Goal: Task Accomplishment & Management: Use online tool/utility

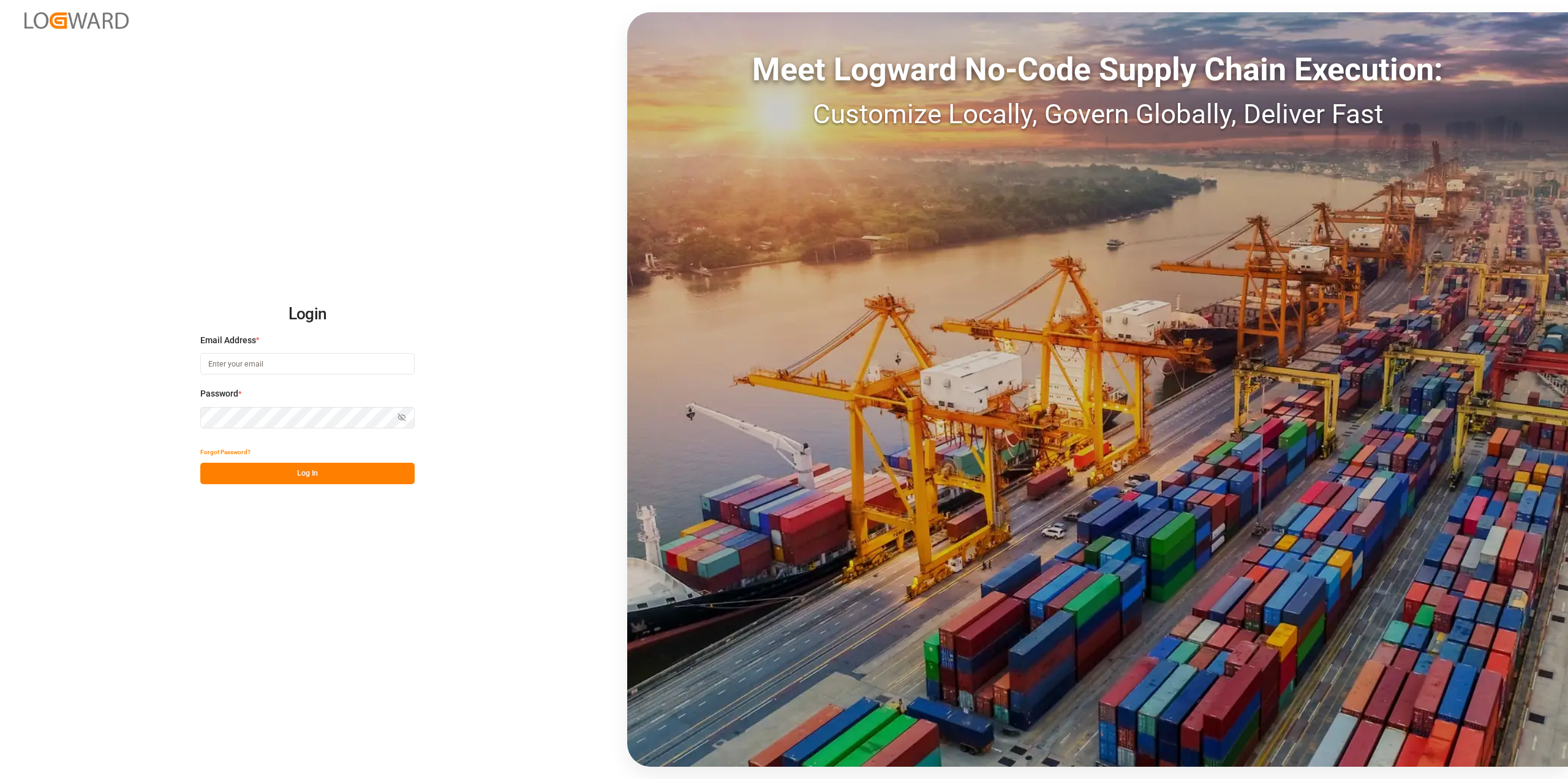
click at [296, 367] on input at bounding box center [307, 364] width 214 height 21
type input "[PERSON_NAME][EMAIL_ADDRESS][PERSON_NAME][DOMAIN_NAME]"
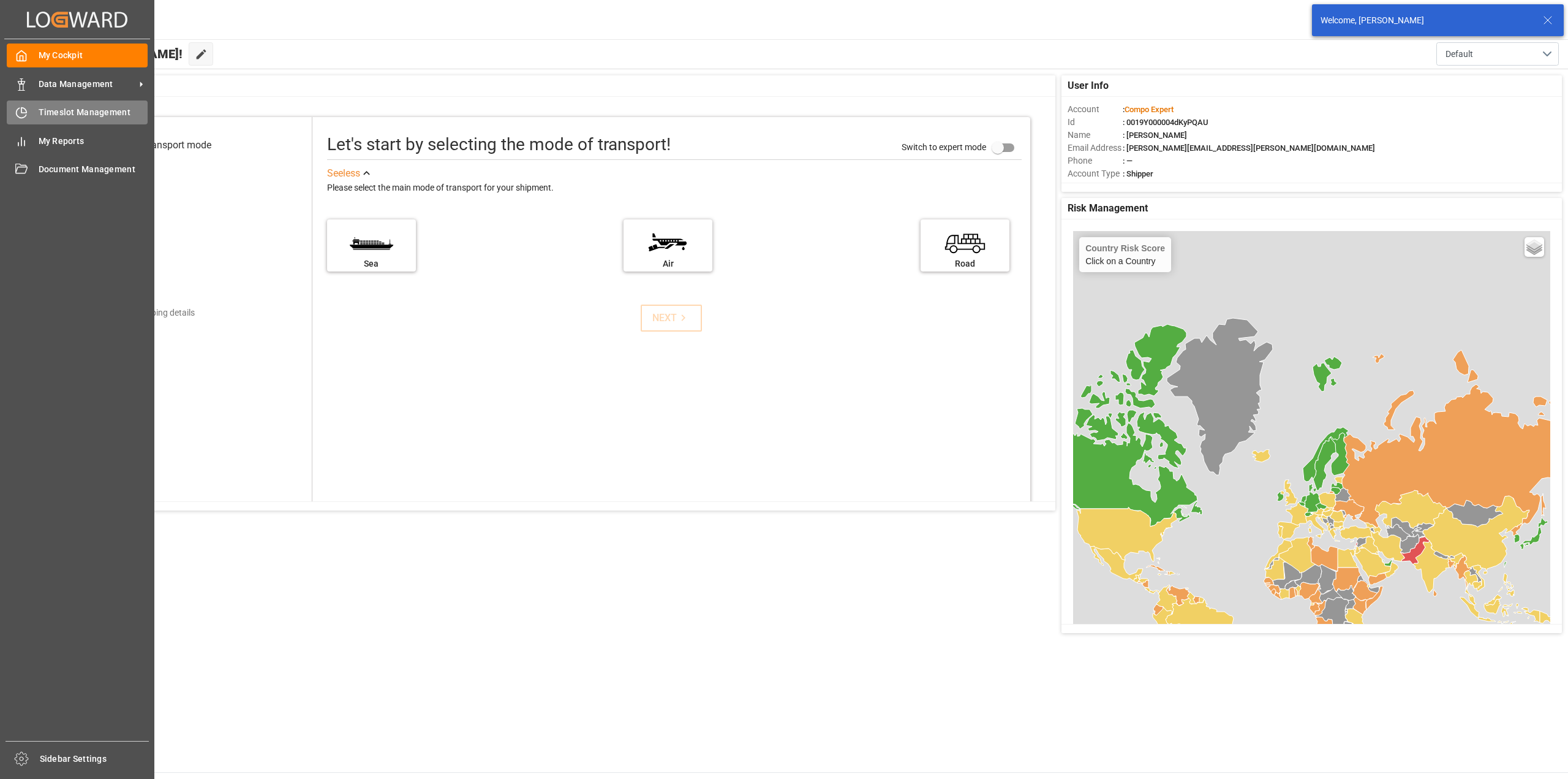
click at [24, 112] on icon at bounding box center [21, 113] width 13 height 13
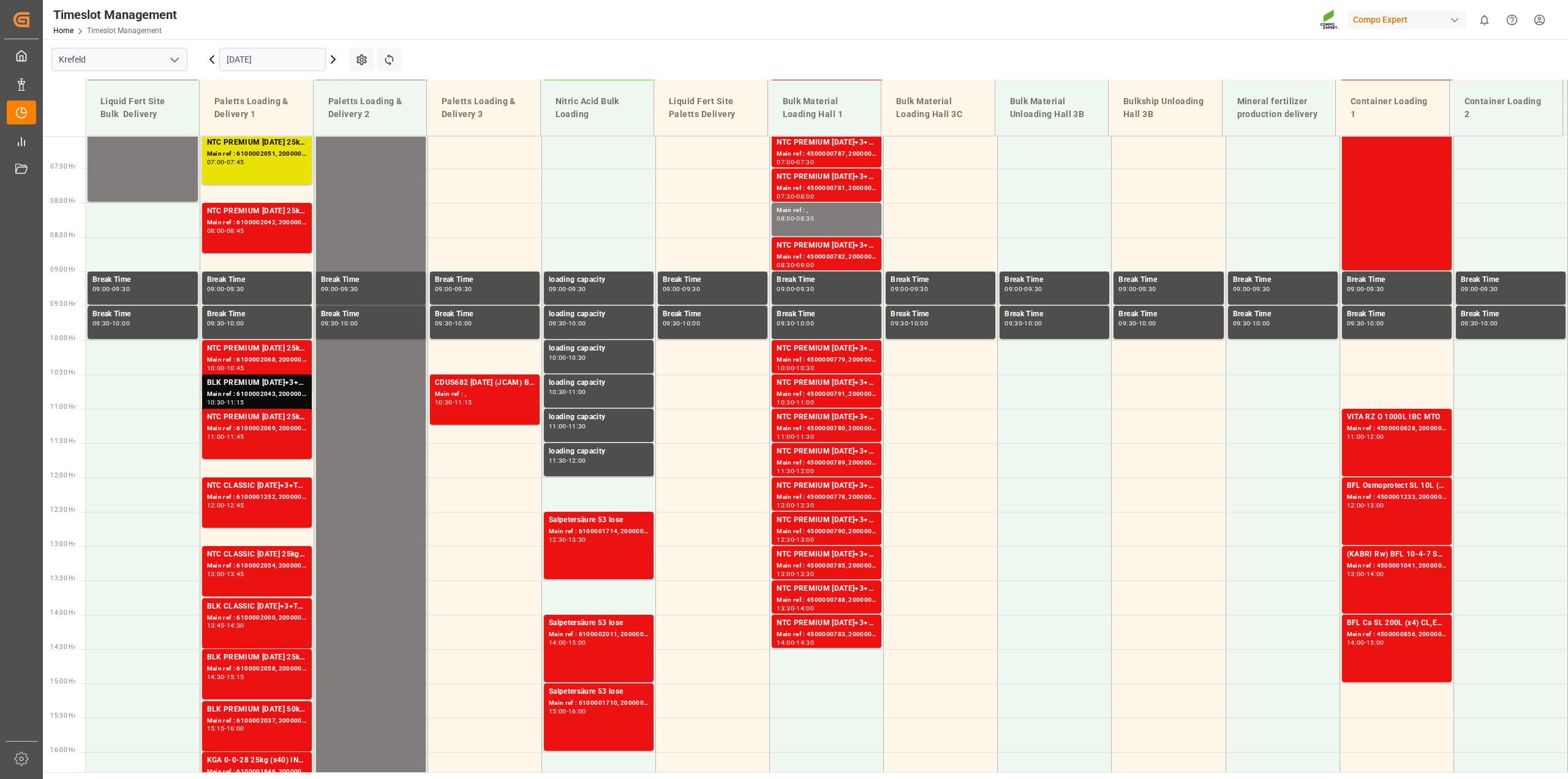
scroll to position [485, 0]
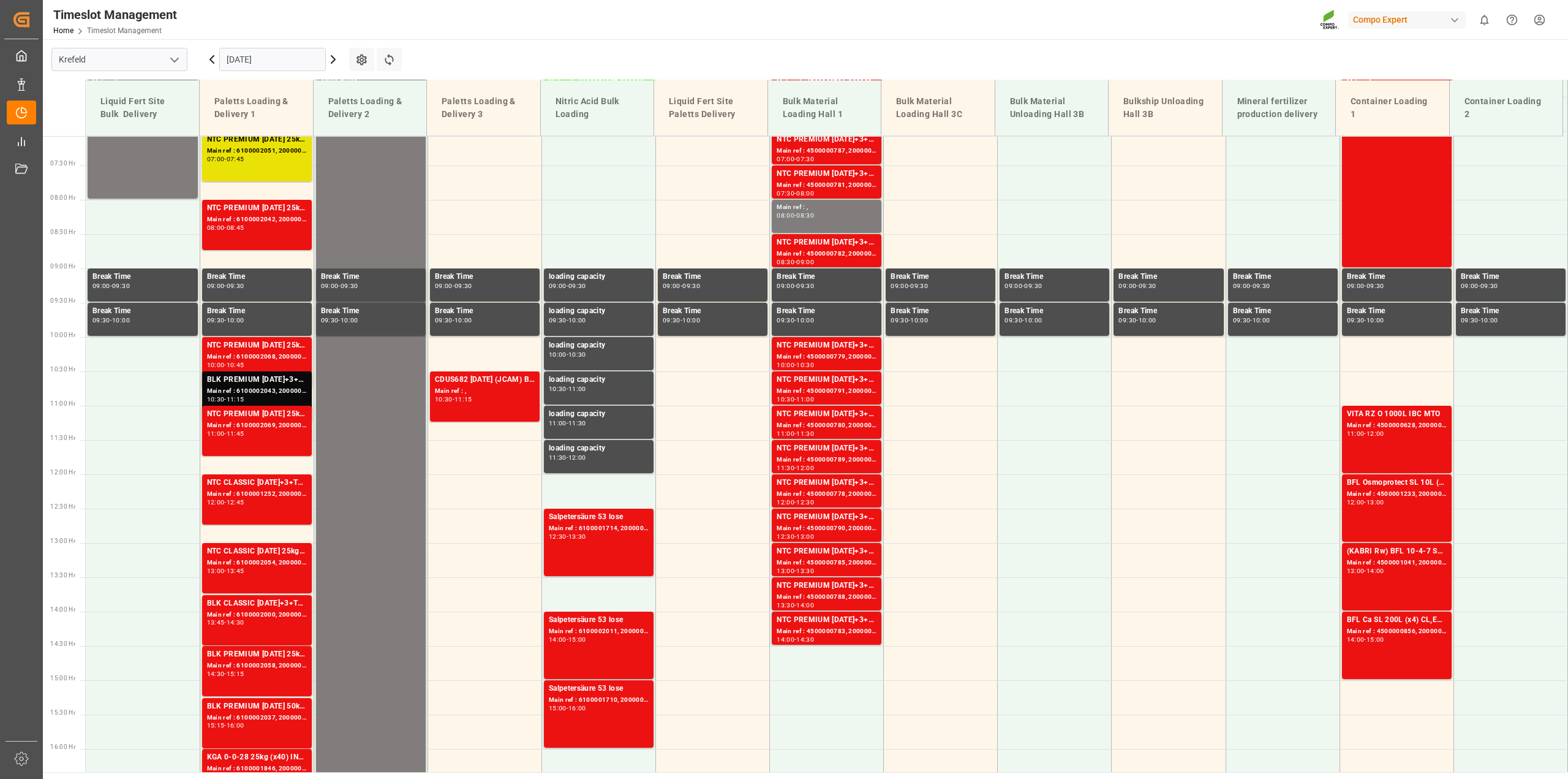
click at [212, 62] on icon at bounding box center [212, 59] width 4 height 7
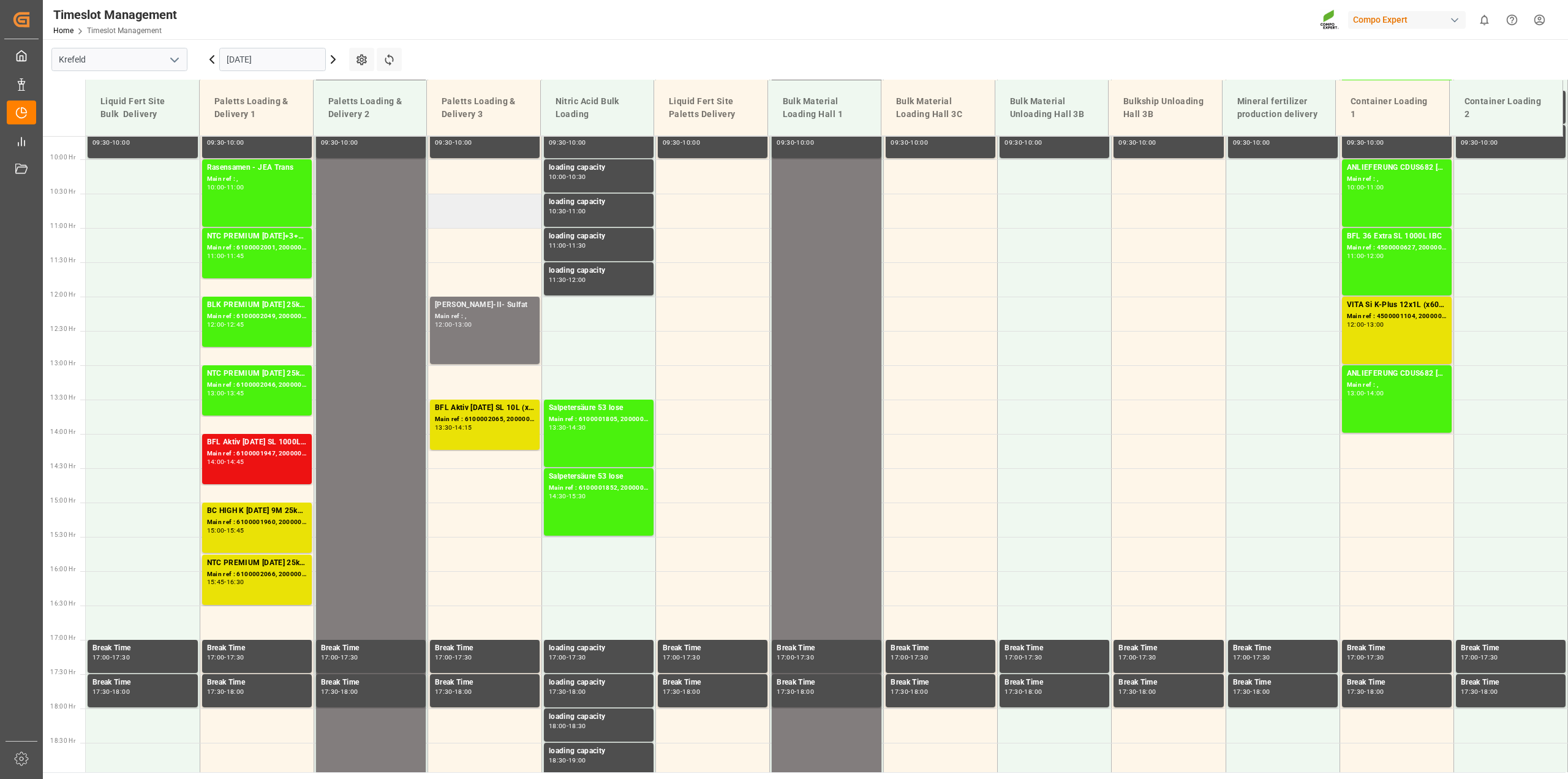
scroll to position [408, 0]
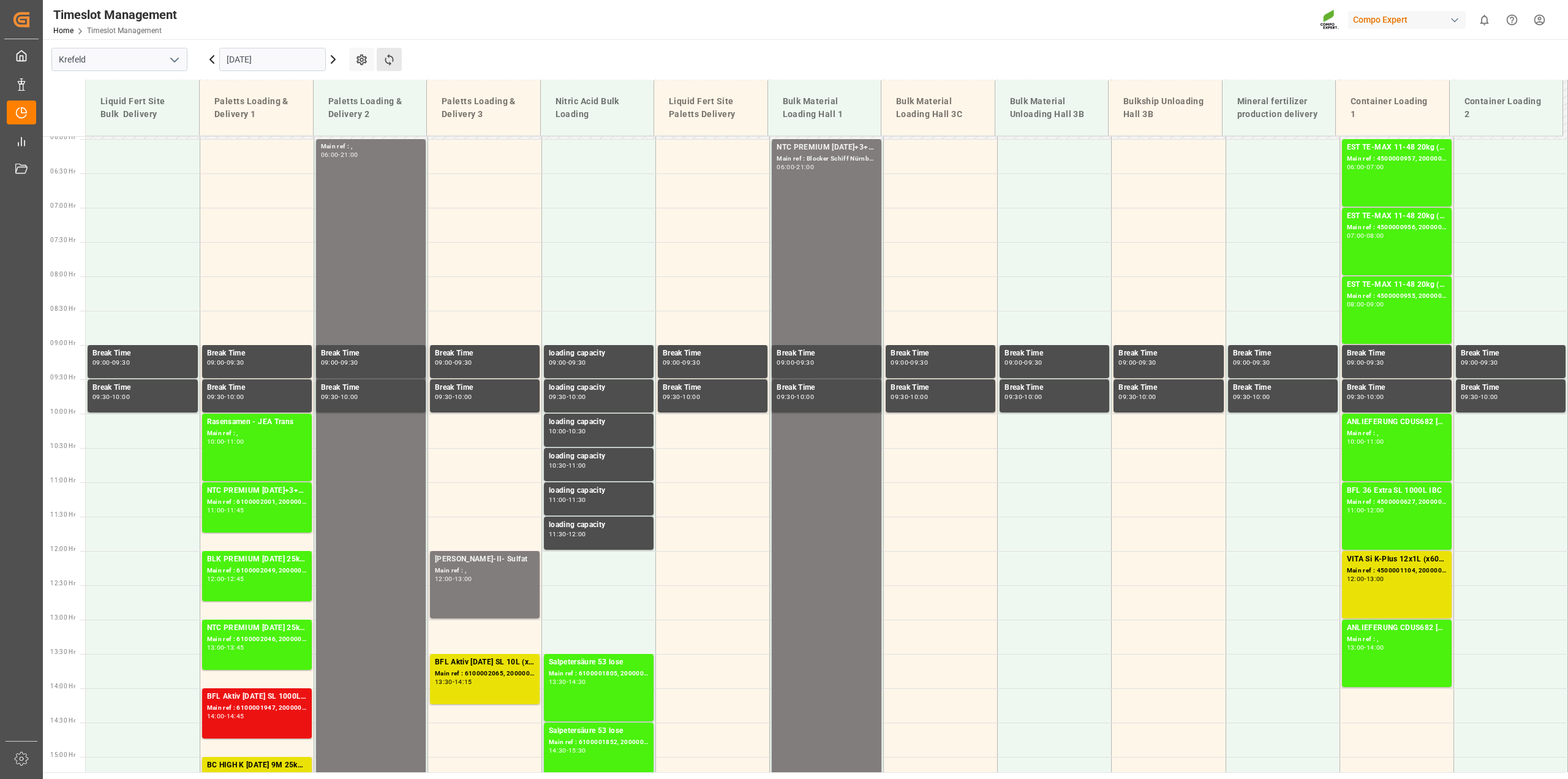
click at [389, 67] on button "Refresh Time Slots" at bounding box center [390, 59] width 25 height 23
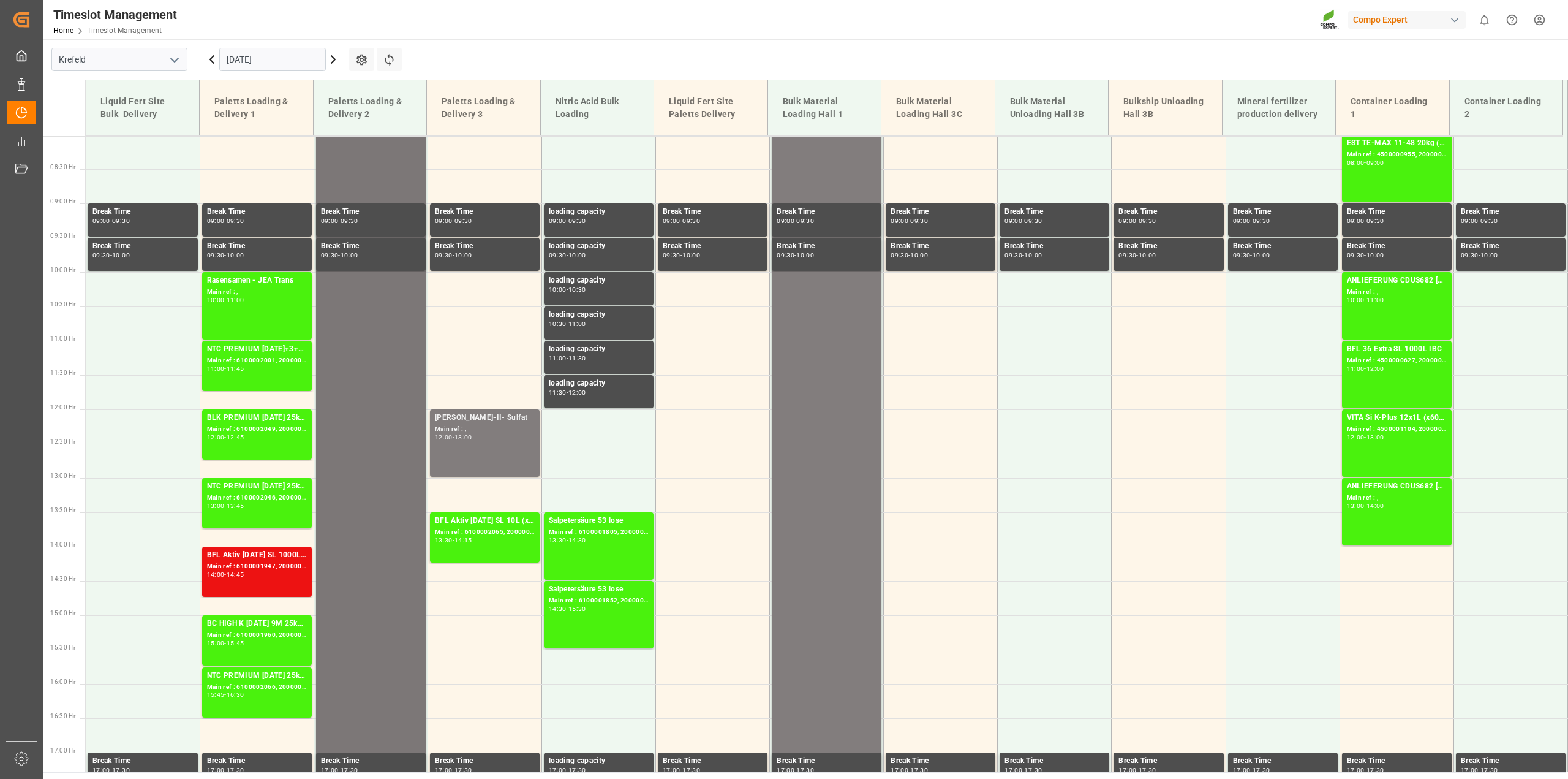
scroll to position [639, 0]
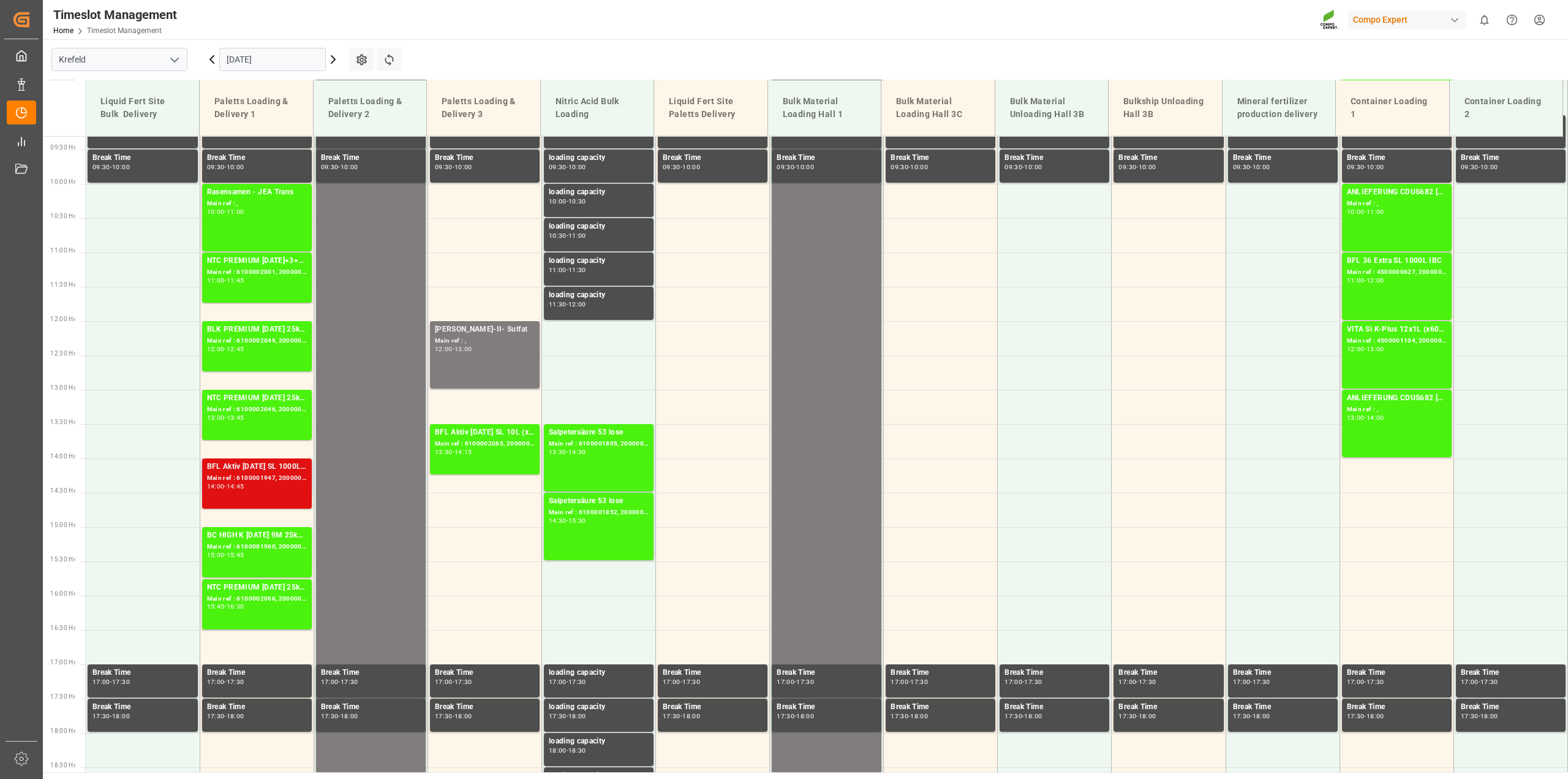
click at [280, 498] on div "BFL Aktiv [DATE] SL 1000L IBC MTOFLO T NK 14-0-19 25kg (x40) INTBFL BORO SL 11%…" at bounding box center [257, 483] width 100 height 46
click at [247, 476] on div "Main ref : 6100001947, 2000001300" at bounding box center [257, 478] width 100 height 11
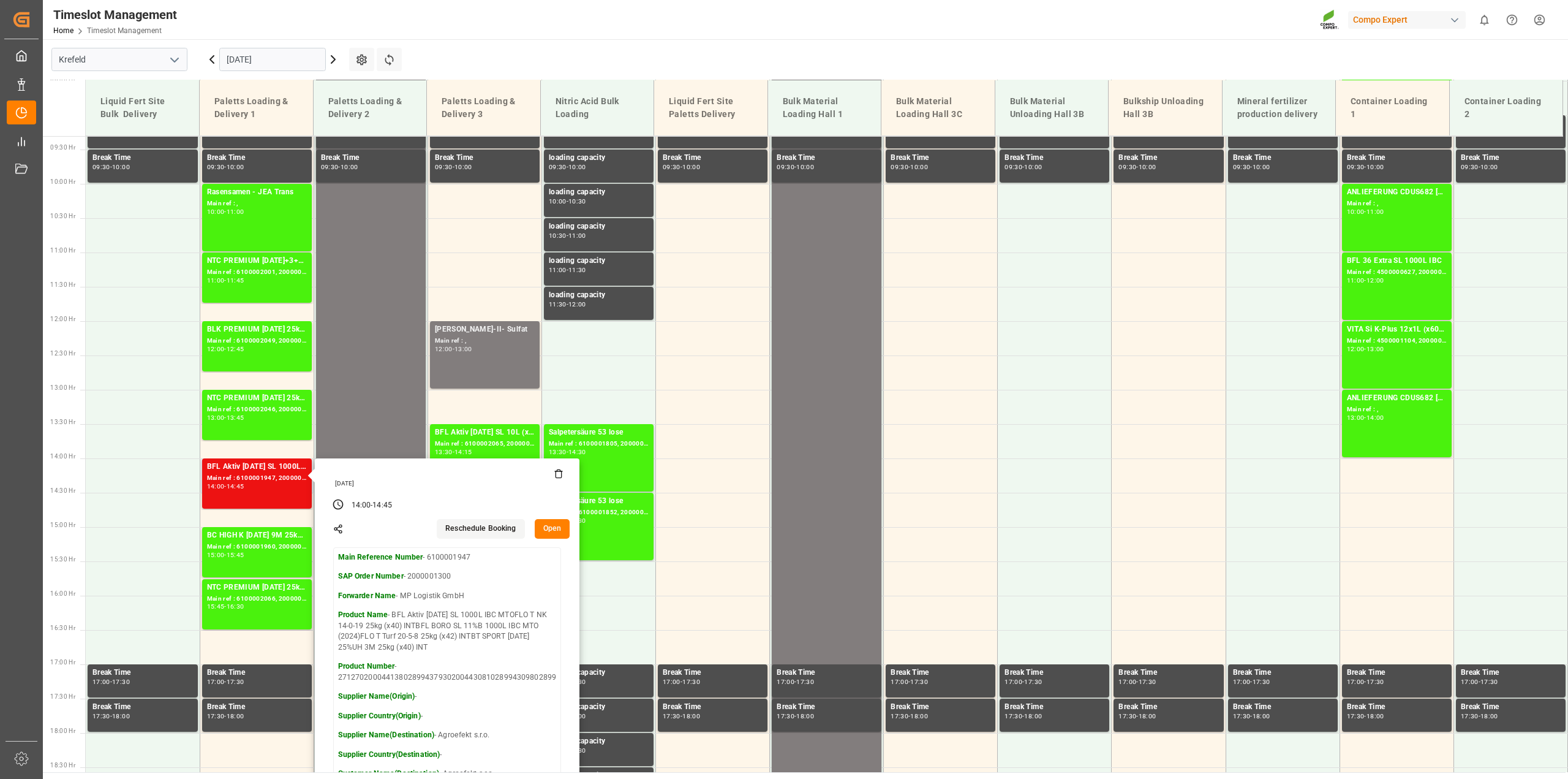
click at [538, 529] on button "Open" at bounding box center [553, 529] width 36 height 20
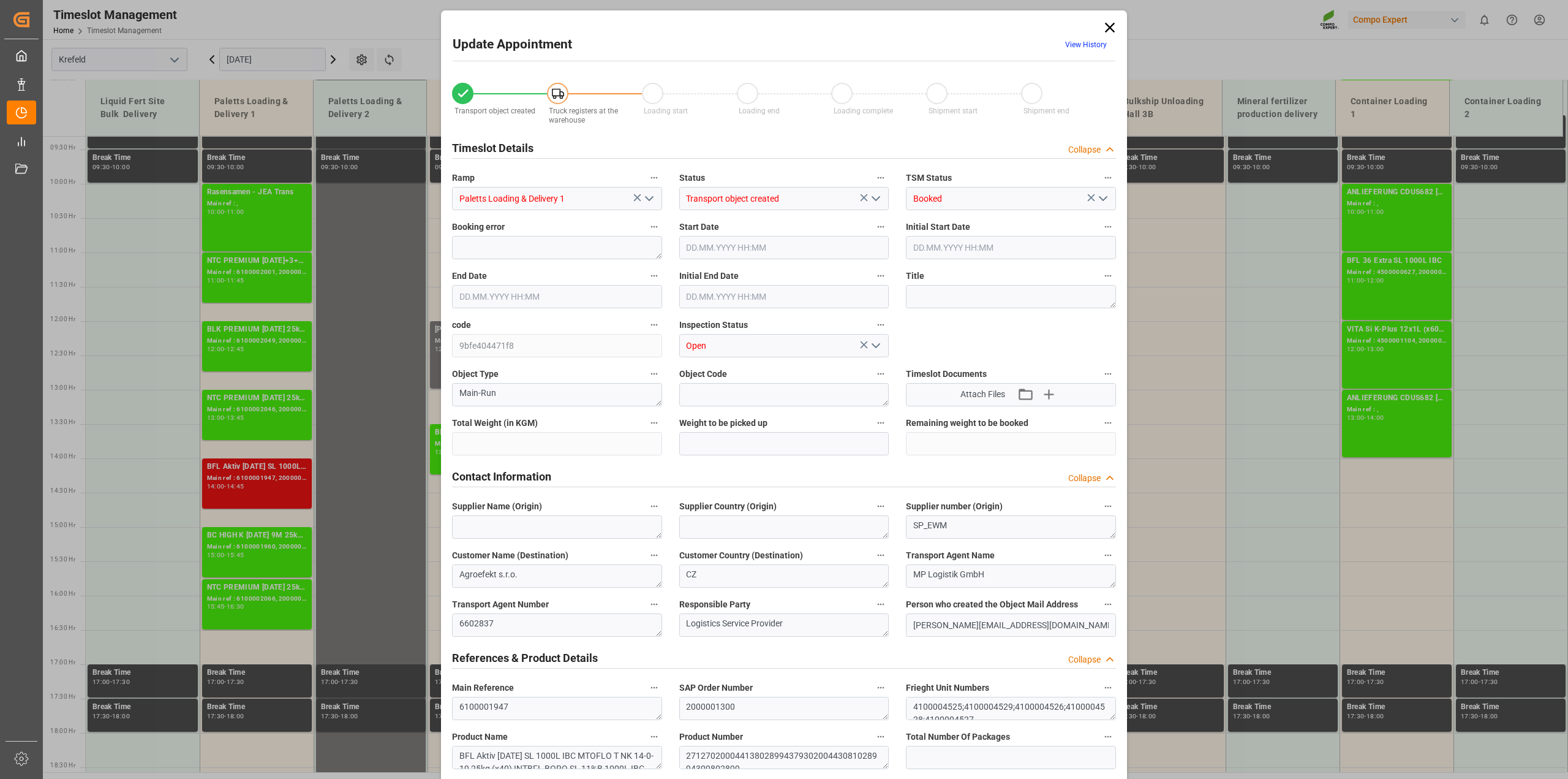
type input "24719.6"
type input "0"
type input "[DATE] 14:00"
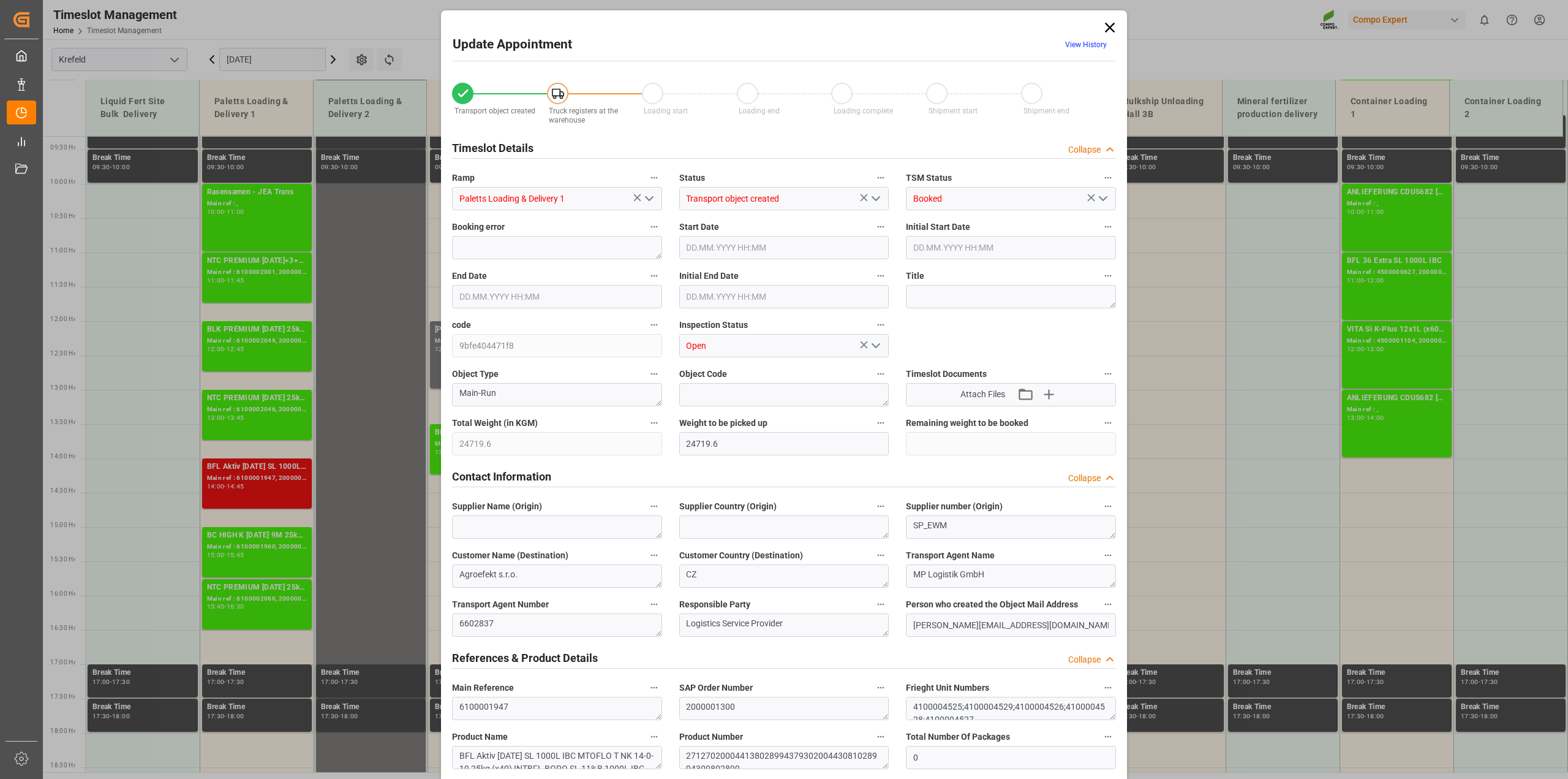
type input "[DATE] 14:45"
type input "[DATE] 14:30"
type input "[DATE] 14:08"
type input "[DATE] 10:23"
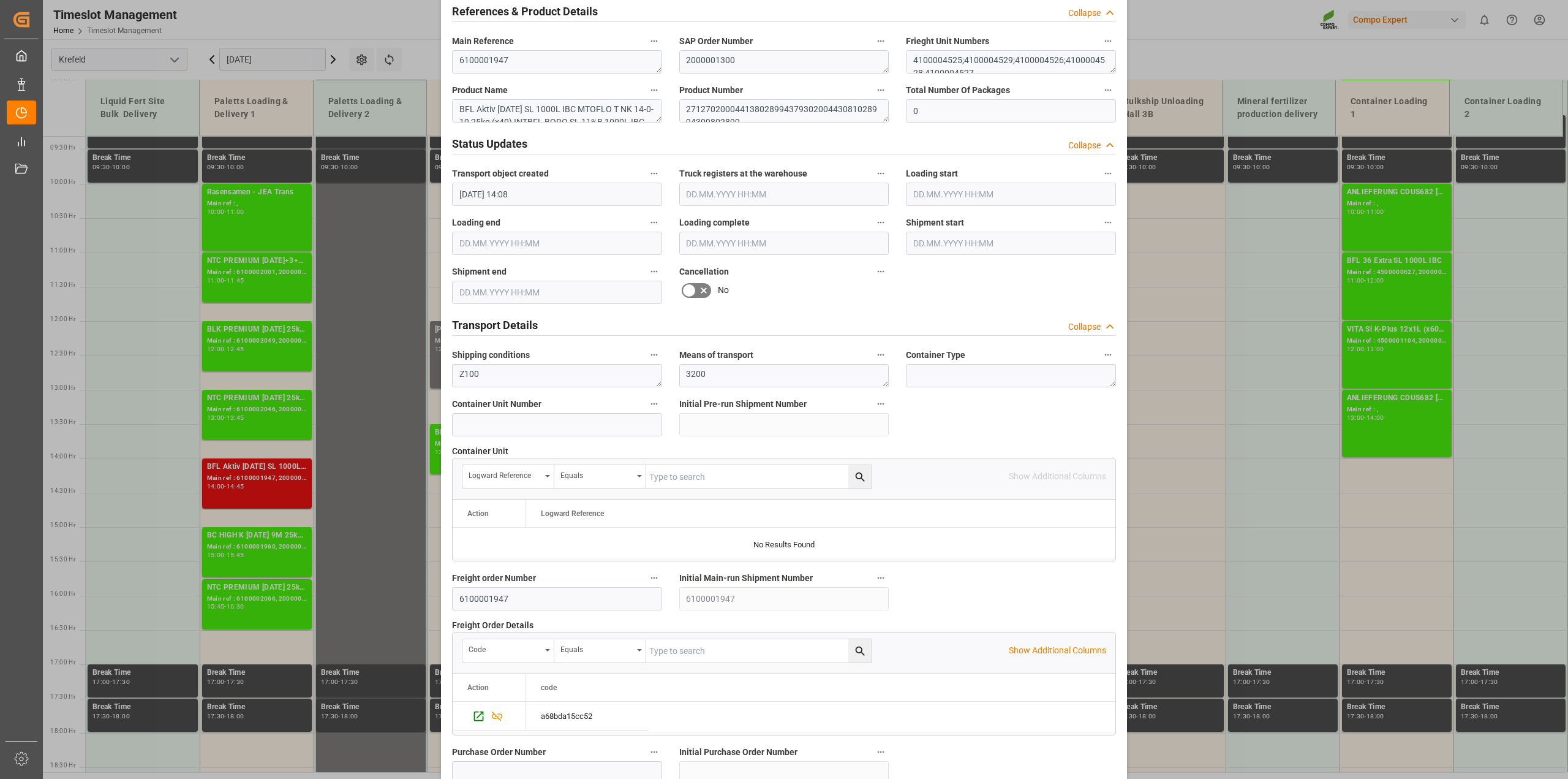
scroll to position [842, 0]
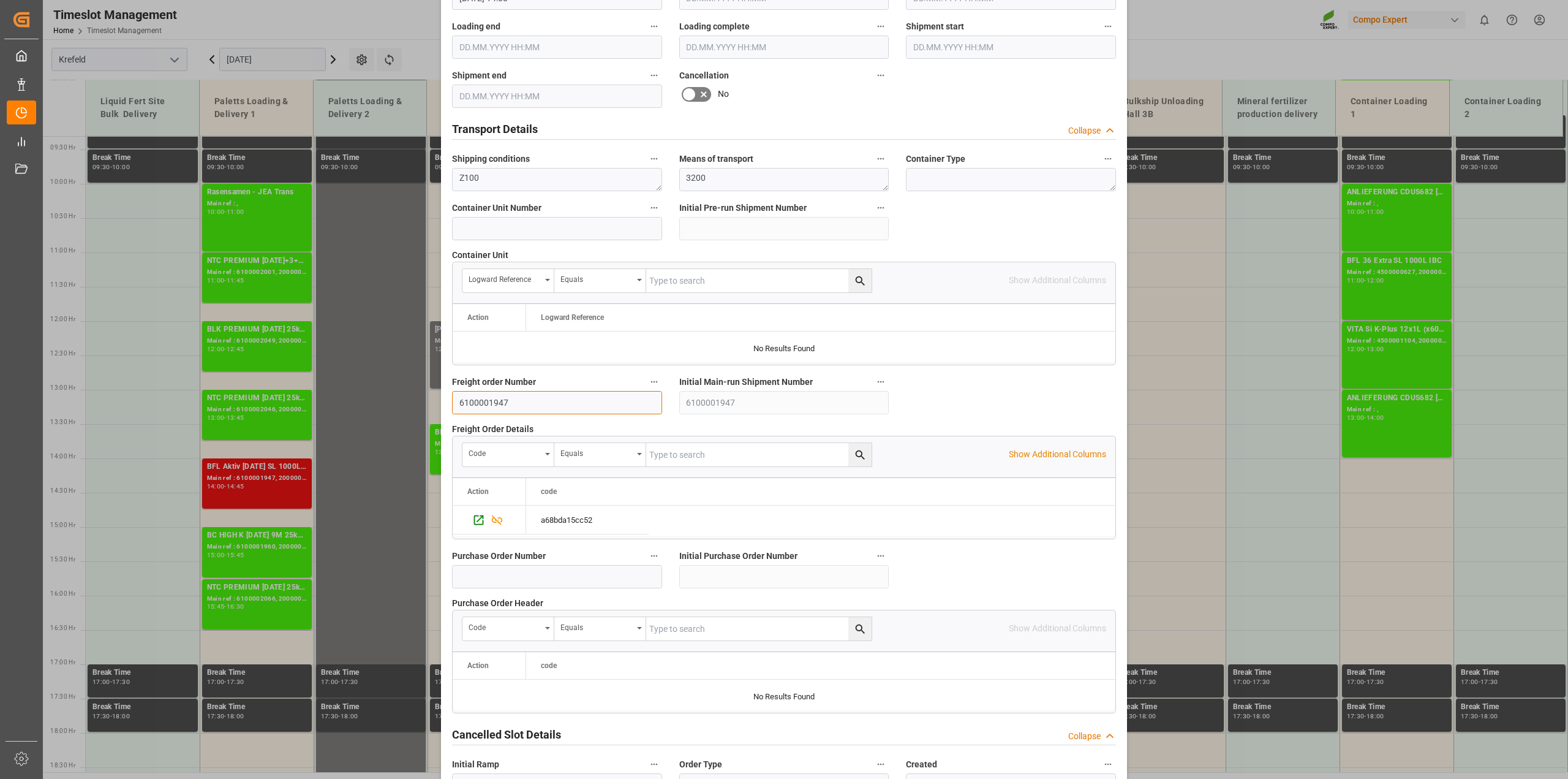
drag, startPoint x: 512, startPoint y: 403, endPoint x: 347, endPoint y: 401, distance: 165.0
click at [347, 401] on div "Update Appointment View History Transport object created Truck registers at the…" at bounding box center [784, 390] width 1568 height 779
